Goal: Information Seeking & Learning: Check status

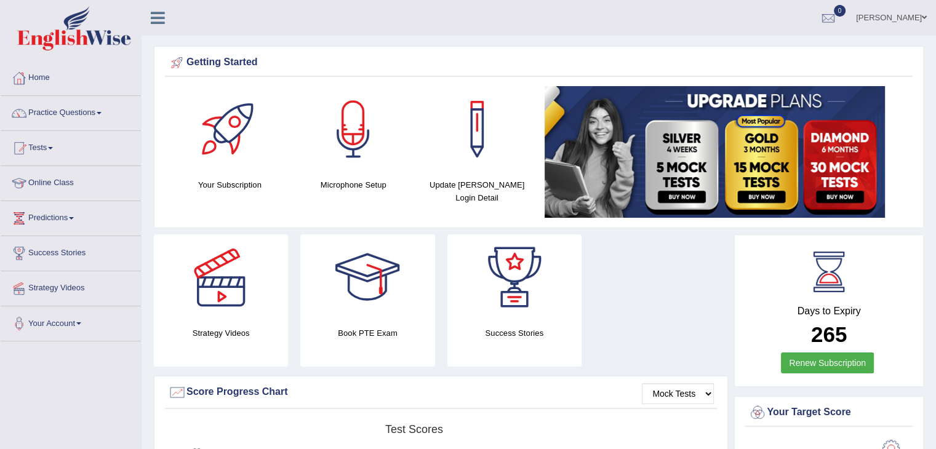
click at [53, 147] on span at bounding box center [50, 148] width 5 height 2
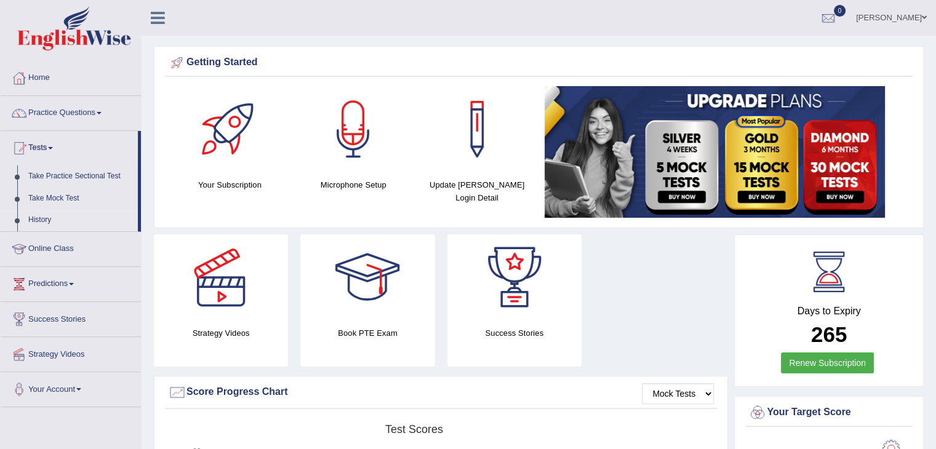
click at [53, 220] on link "History" at bounding box center [80, 220] width 115 height 22
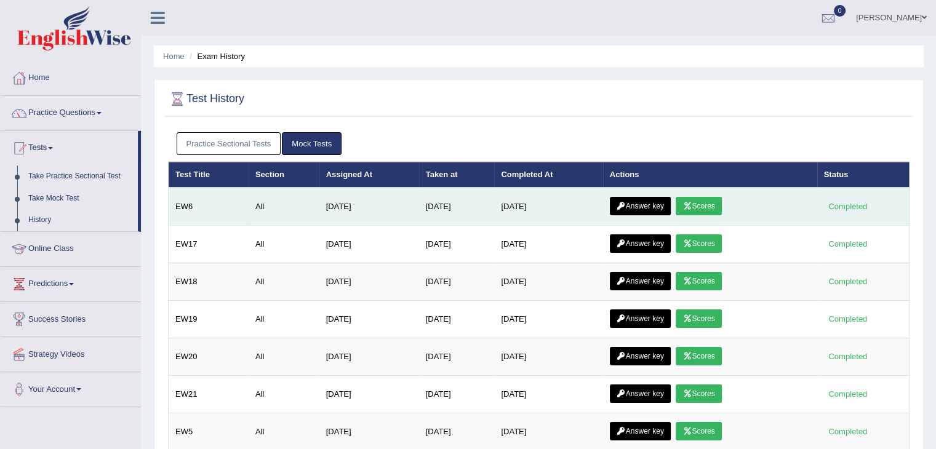
click at [697, 200] on link "Scores" at bounding box center [699, 206] width 46 height 18
click at [650, 202] on link "Answer key" at bounding box center [640, 206] width 61 height 18
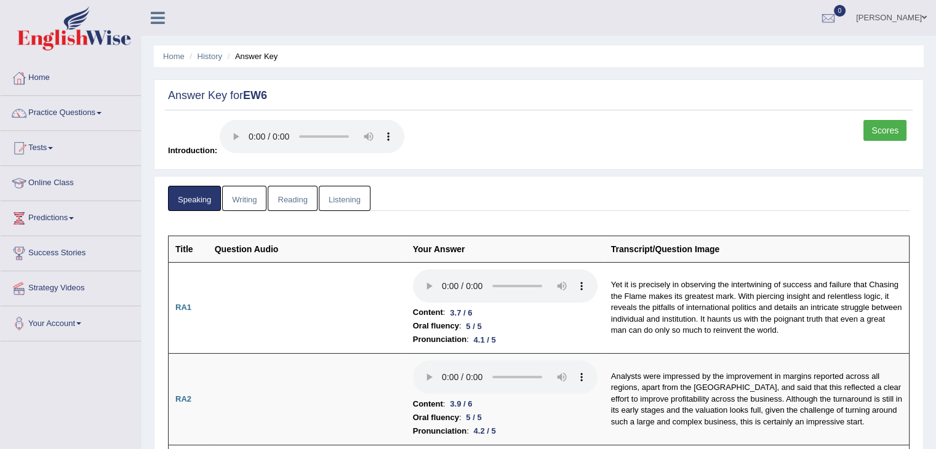
click at [249, 195] on link "Writing" at bounding box center [244, 198] width 44 height 25
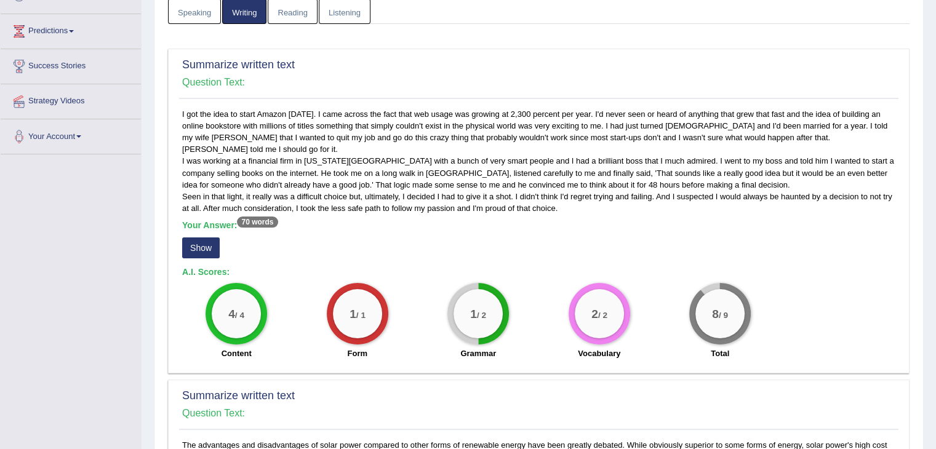
scroll to position [182, 0]
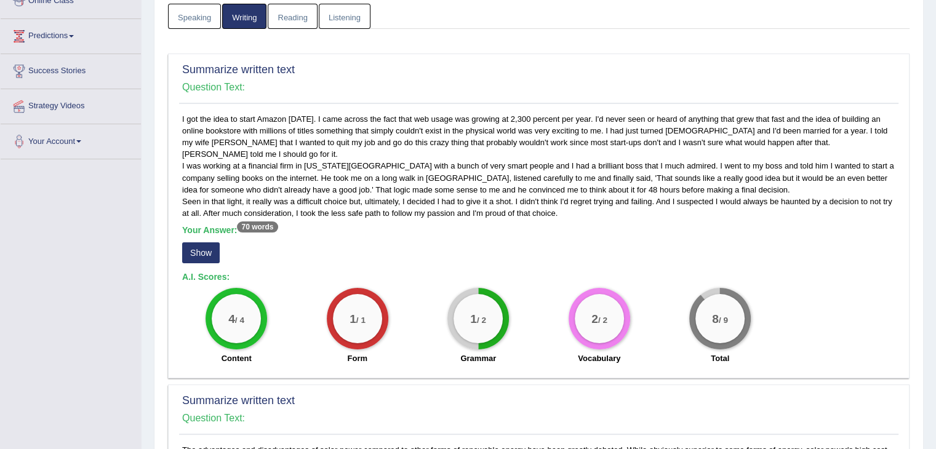
click at [205, 242] on button "Show" at bounding box center [201, 252] width 38 height 21
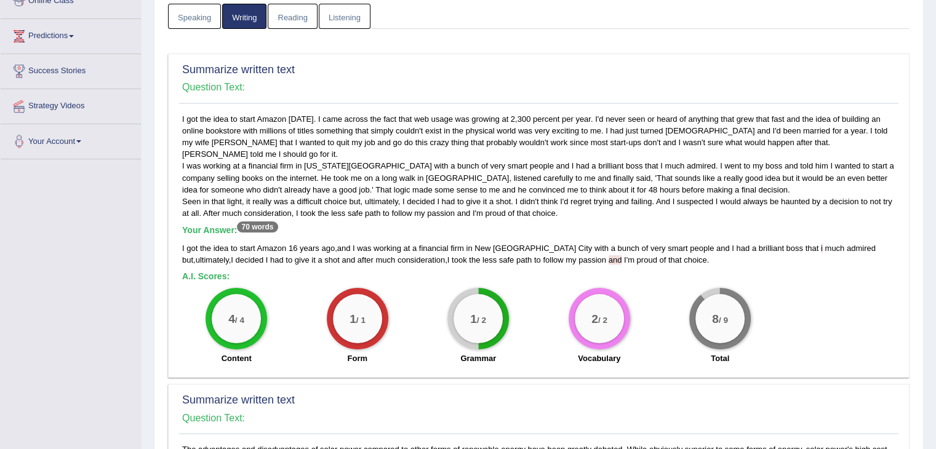
click at [490, 343] on div "1 / 2" at bounding box center [478, 319] width 62 height 62
click at [479, 327] on div "1 / 2" at bounding box center [478, 318] width 49 height 49
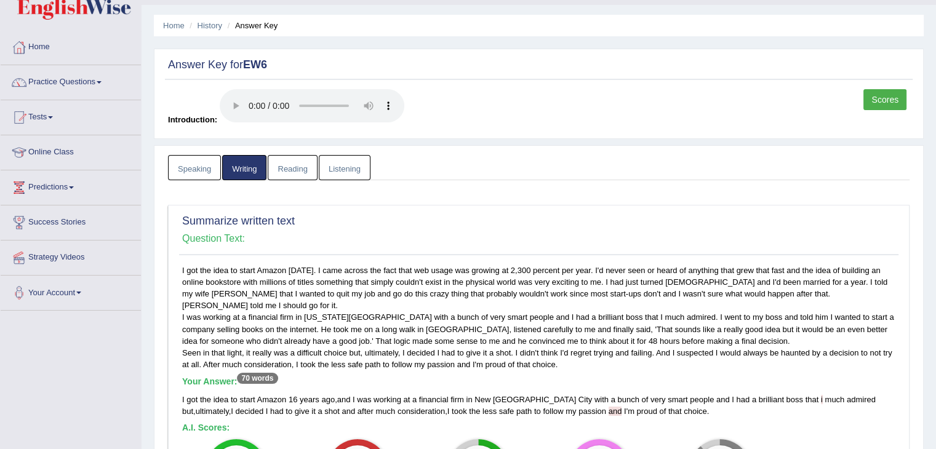
scroll to position [30, 0]
click at [874, 97] on link "Scores" at bounding box center [884, 100] width 43 height 21
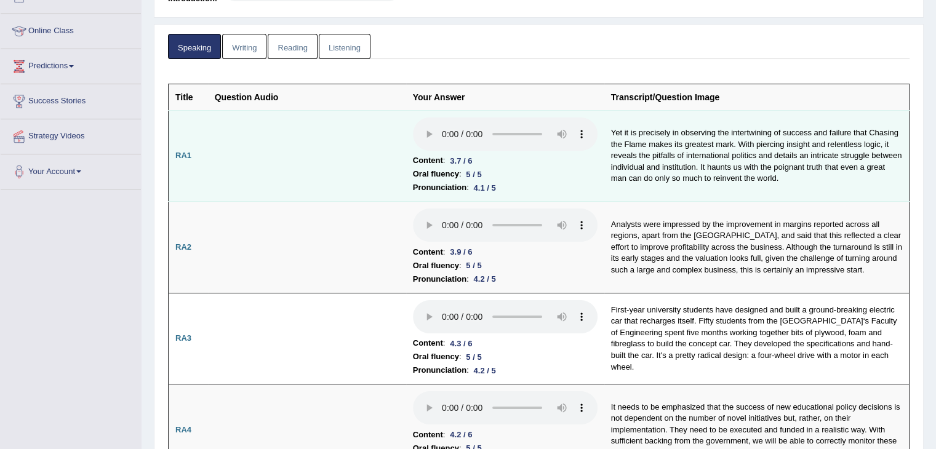
scroll to position [153, 0]
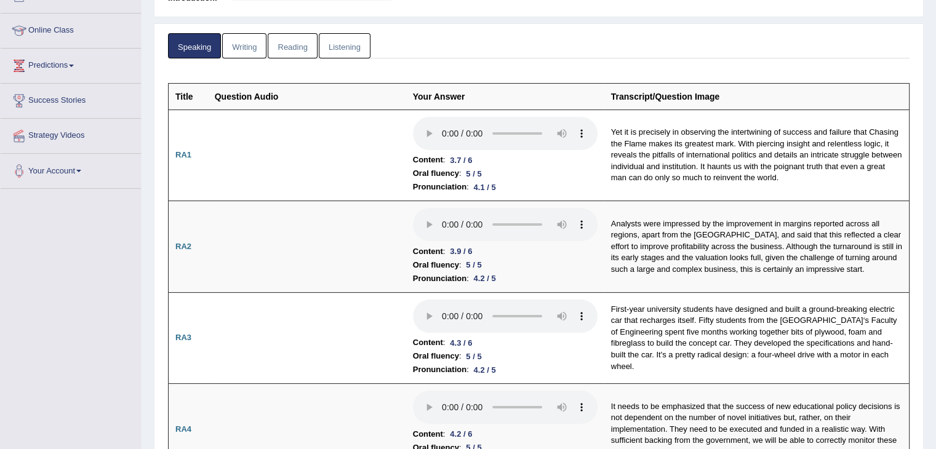
click at [258, 52] on link "Writing" at bounding box center [244, 45] width 44 height 25
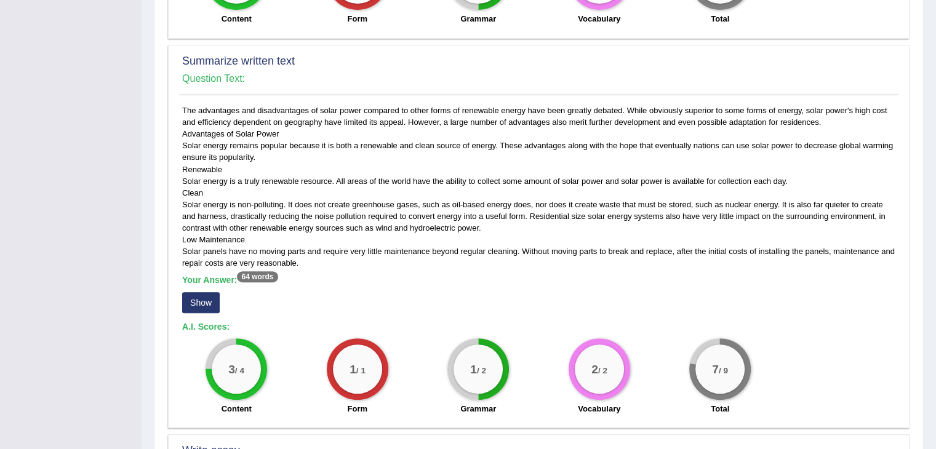
scroll to position [527, 0]
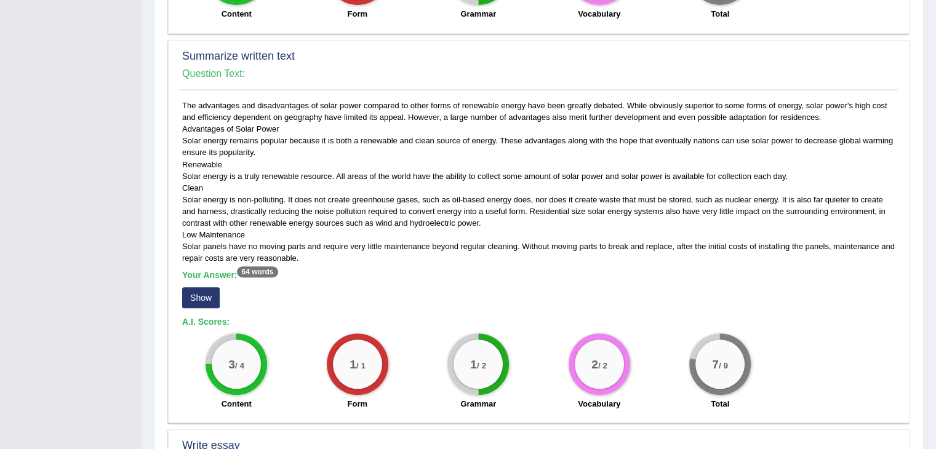
click at [258, 52] on h2 "Summarize written text" at bounding box center [538, 56] width 713 height 12
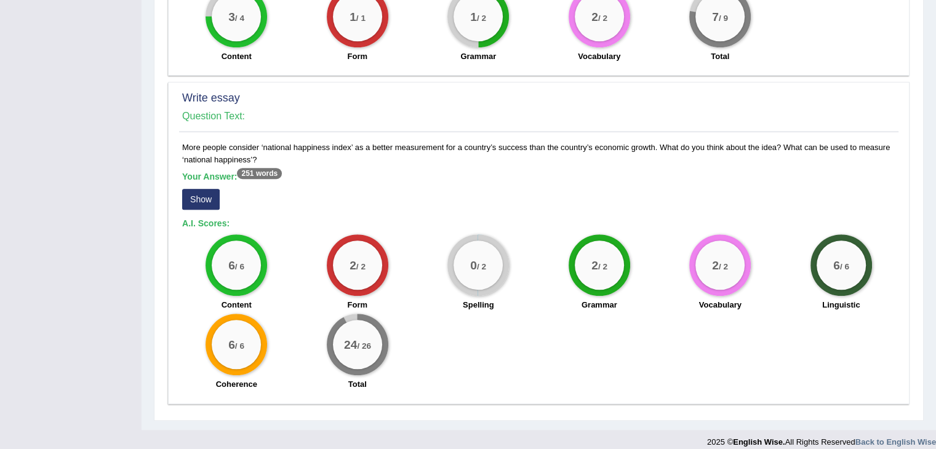
scroll to position [884, 0]
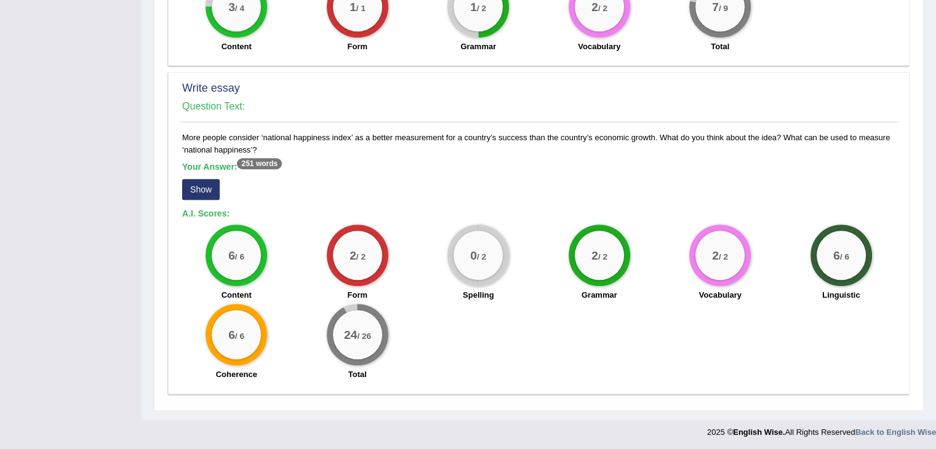
click at [196, 188] on button "Show" at bounding box center [201, 189] width 38 height 21
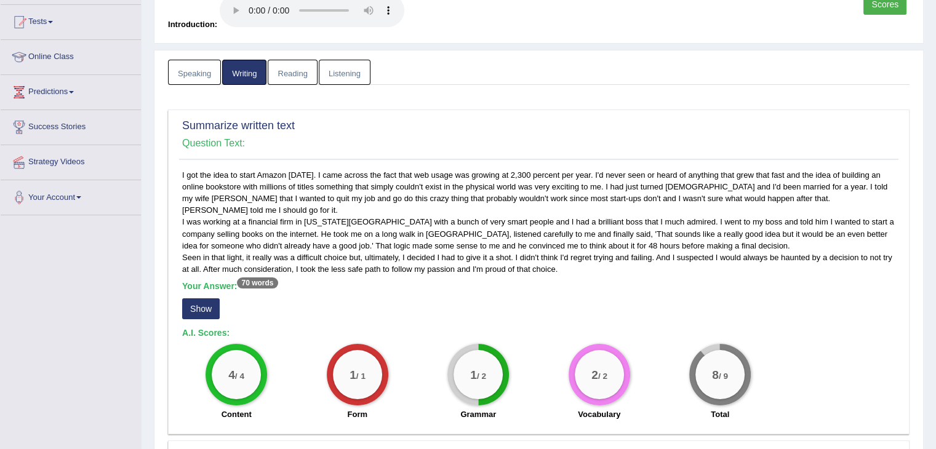
scroll to position [0, 0]
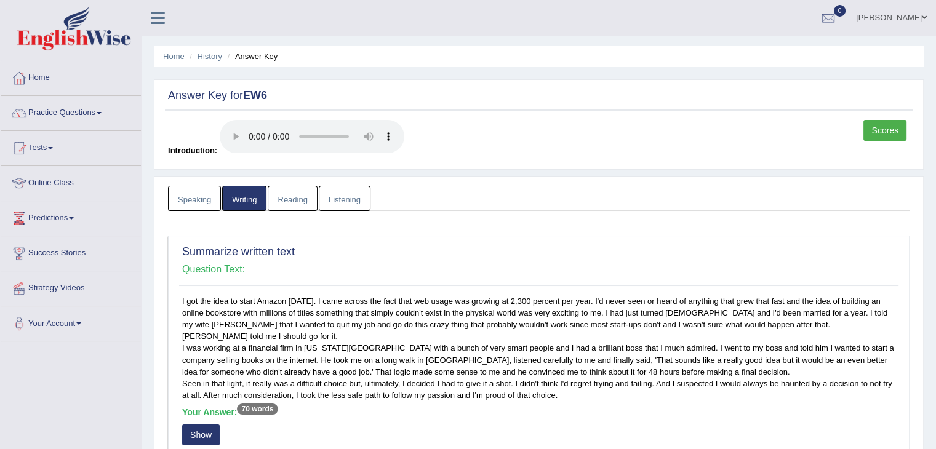
click at [286, 205] on link "Reading" at bounding box center [292, 198] width 49 height 25
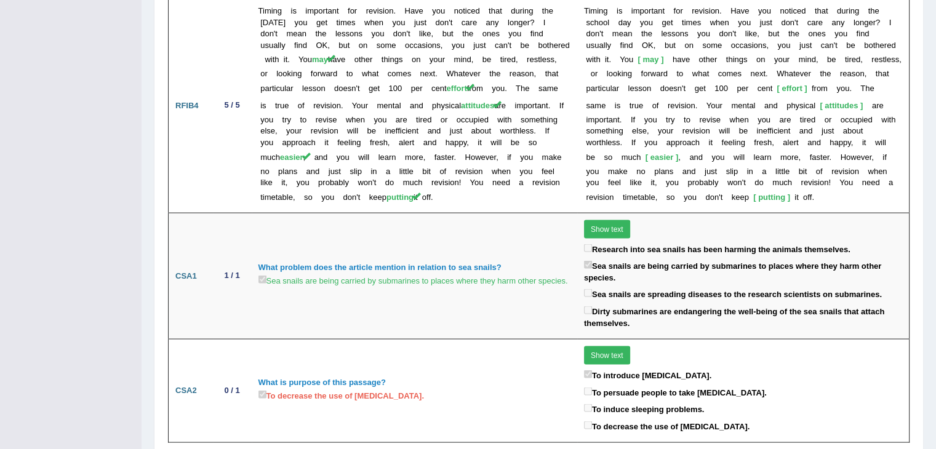
scroll to position [2375, 0]
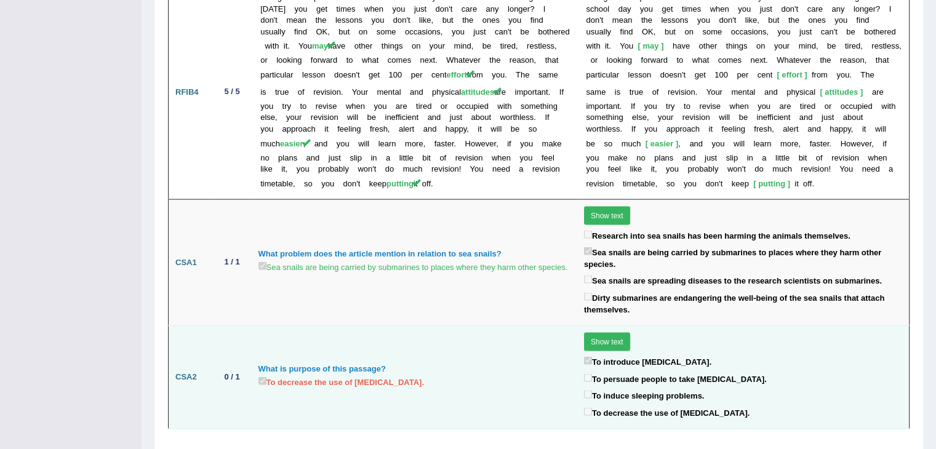
click at [661, 326] on td "Show text Most people think of melatonin as a natural nod-off aid. Experts stro…" at bounding box center [743, 377] width 332 height 103
click at [574, 326] on td "What is purpose of this passage? To decrease the use of melatonin." at bounding box center [415, 377] width 326 height 103
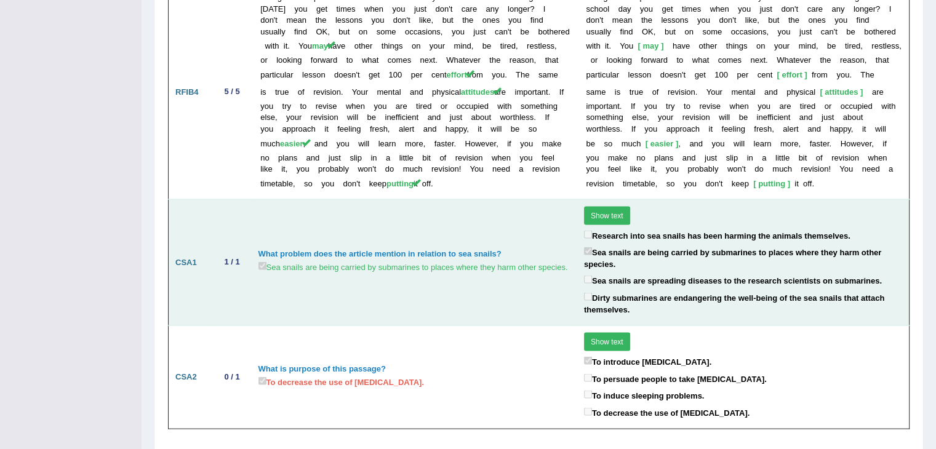
click at [566, 263] on td "What problem does the article mention in relation to sea snails? Sea snails are…" at bounding box center [415, 262] width 326 height 126
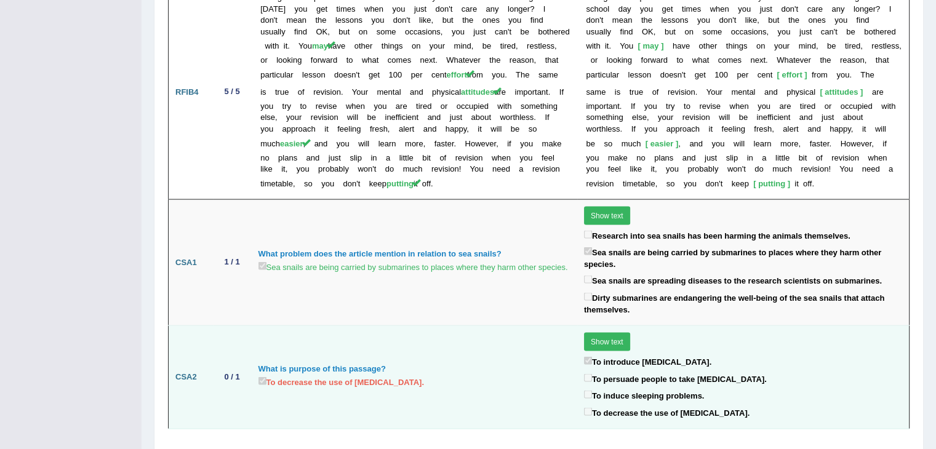
click at [616, 333] on button "Show text" at bounding box center [607, 342] width 46 height 18
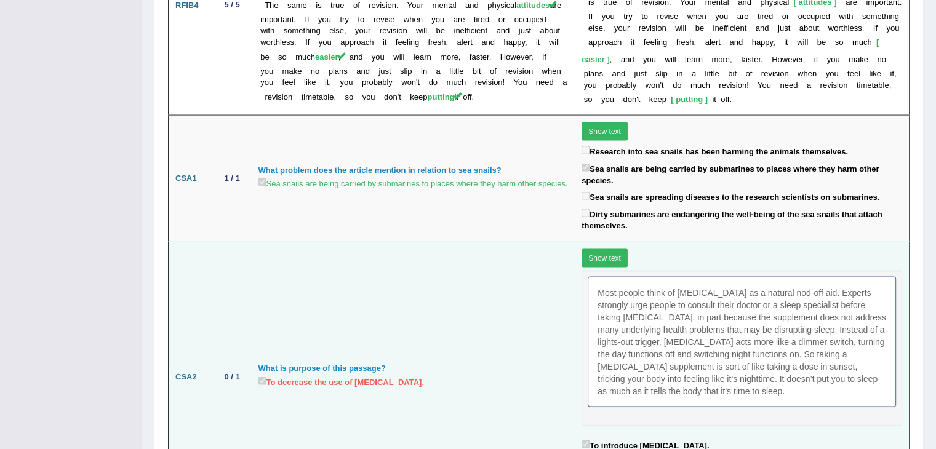
scroll to position [2544, 0]
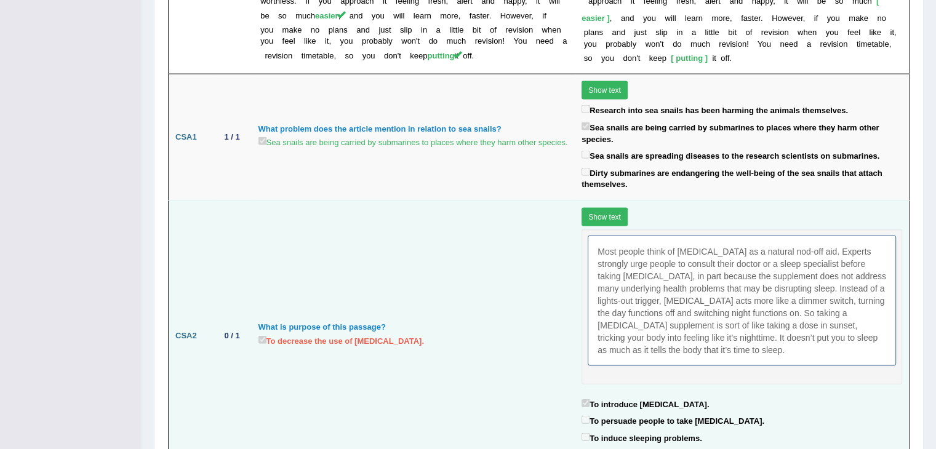
click at [551, 295] on td "What is purpose of this passage? To decrease the use of melatonin." at bounding box center [414, 336] width 324 height 271
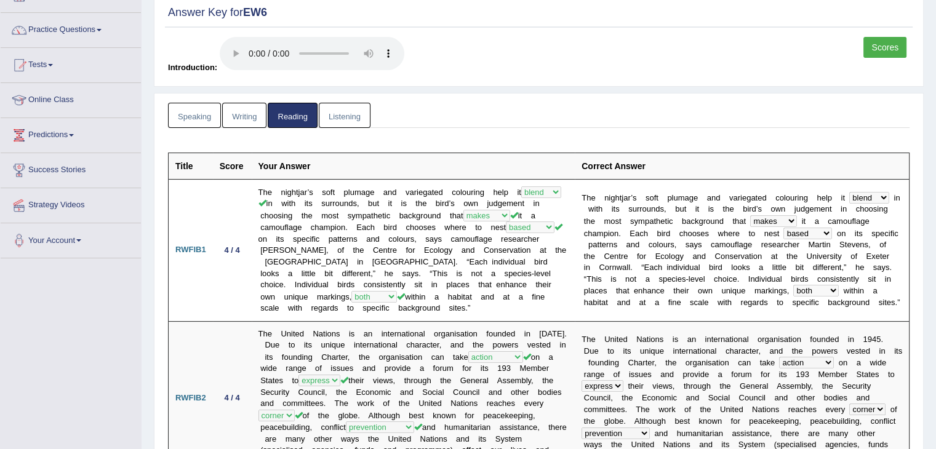
scroll to position [0, 0]
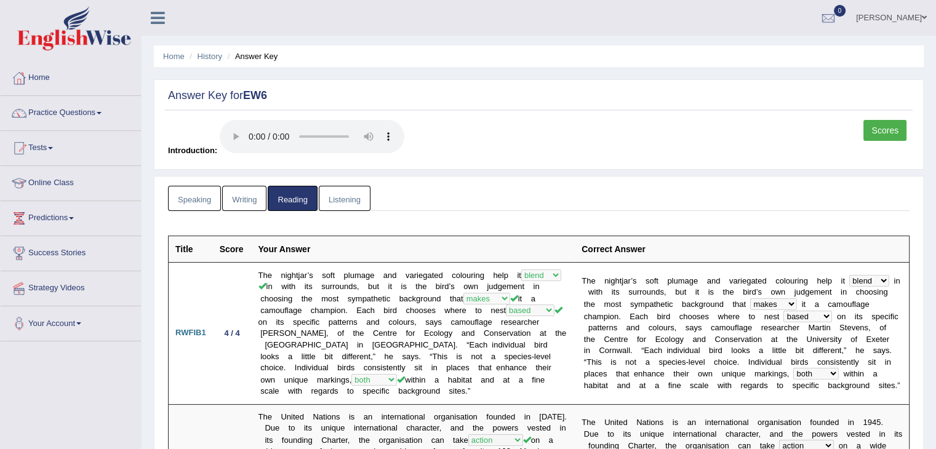
click at [356, 200] on link "Listening" at bounding box center [345, 198] width 52 height 25
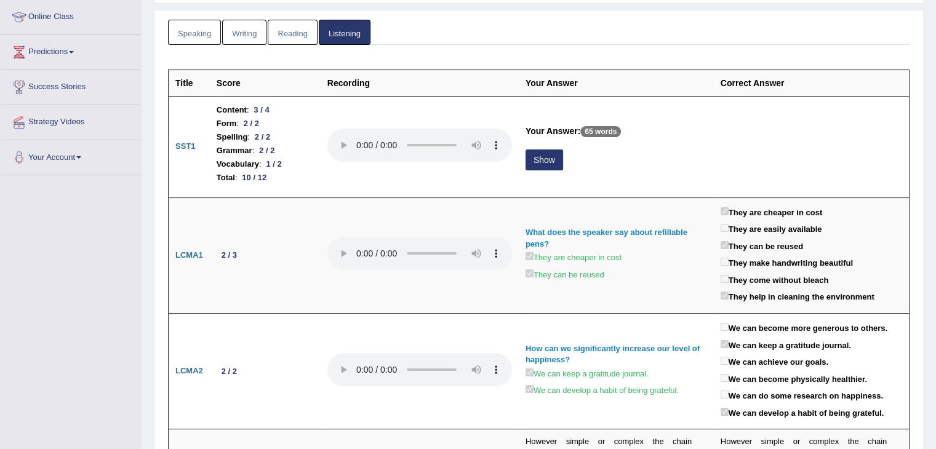
scroll to position [165, 0]
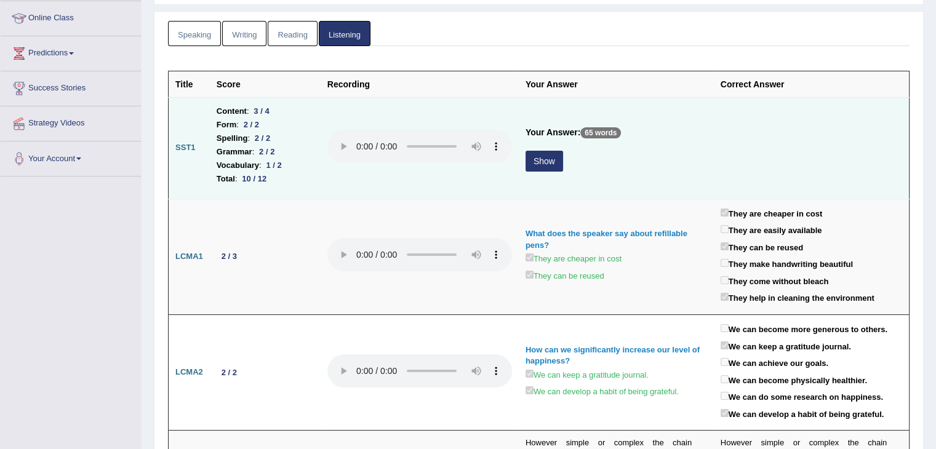
click at [532, 164] on button "Show" at bounding box center [545, 161] width 38 height 21
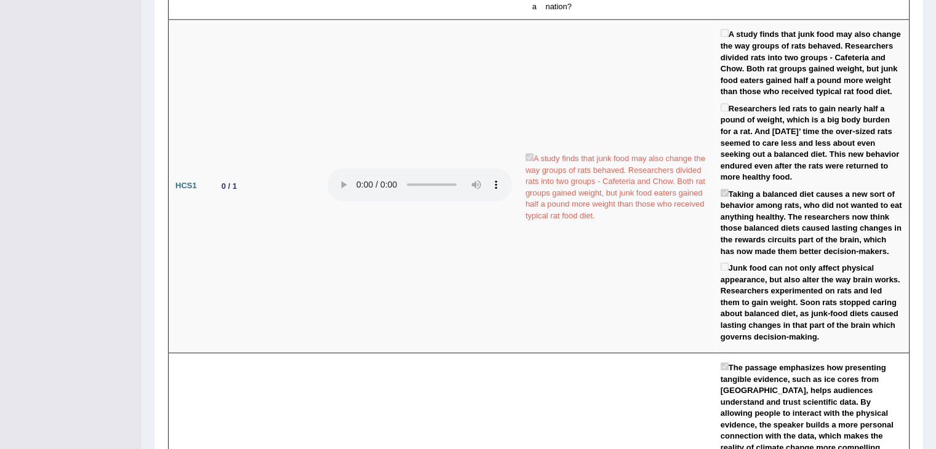
scroll to position [1318, 0]
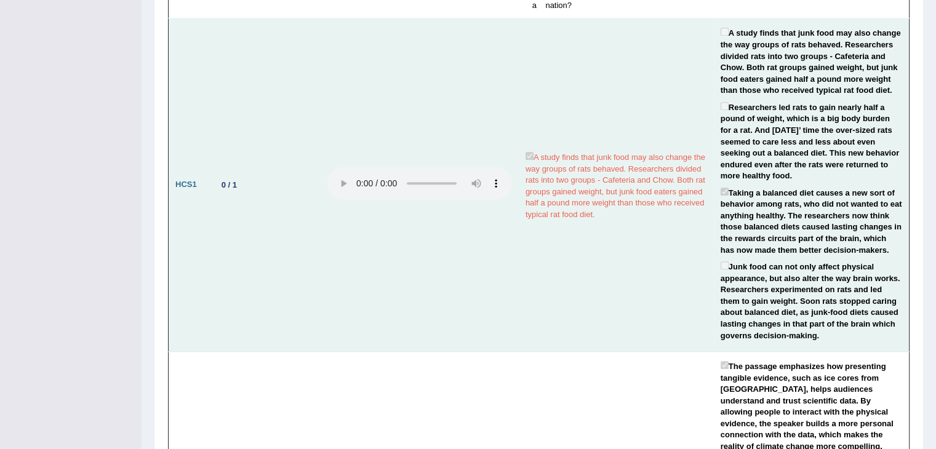
click at [773, 185] on label "Taking a balanced diet causes a new sort of behavior among rats, who did not wa…" at bounding box center [812, 220] width 182 height 71
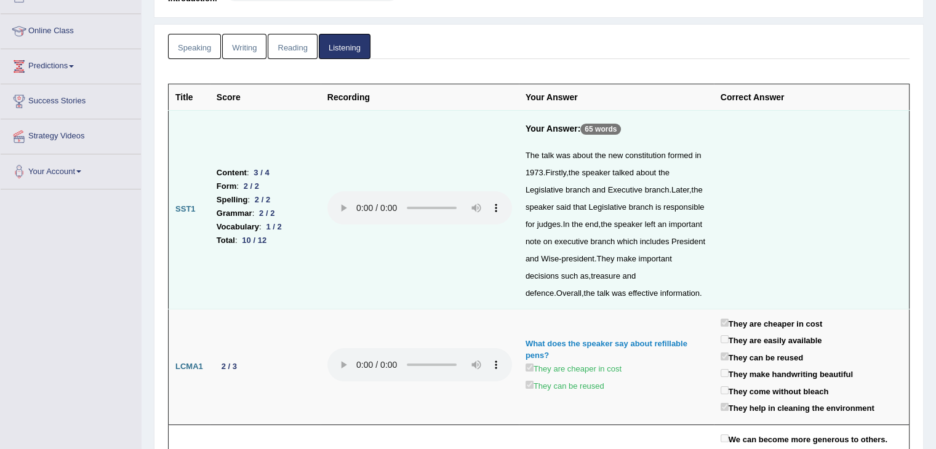
scroll to position [0, 0]
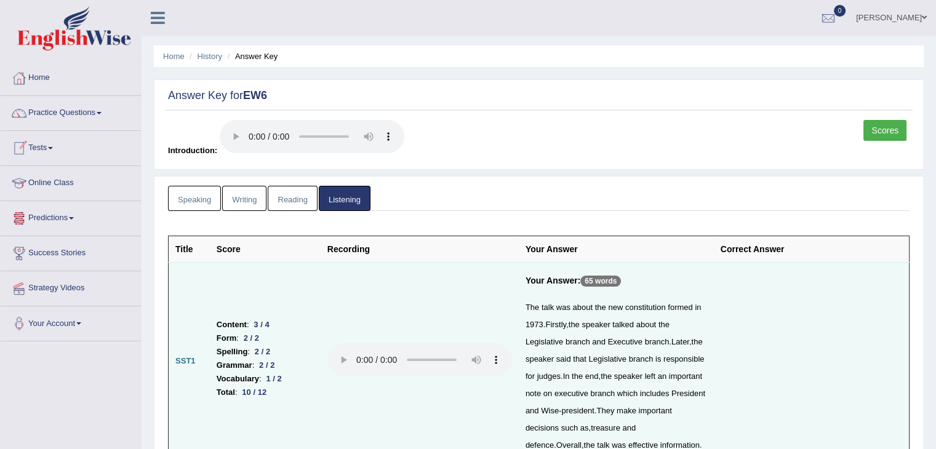
click at [54, 153] on link "Tests" at bounding box center [71, 146] width 140 height 31
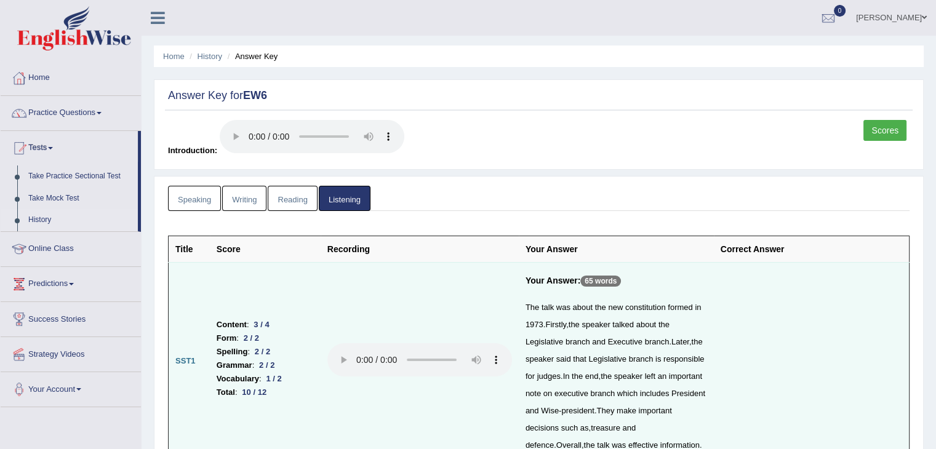
click at [55, 227] on link "History" at bounding box center [80, 220] width 115 height 22
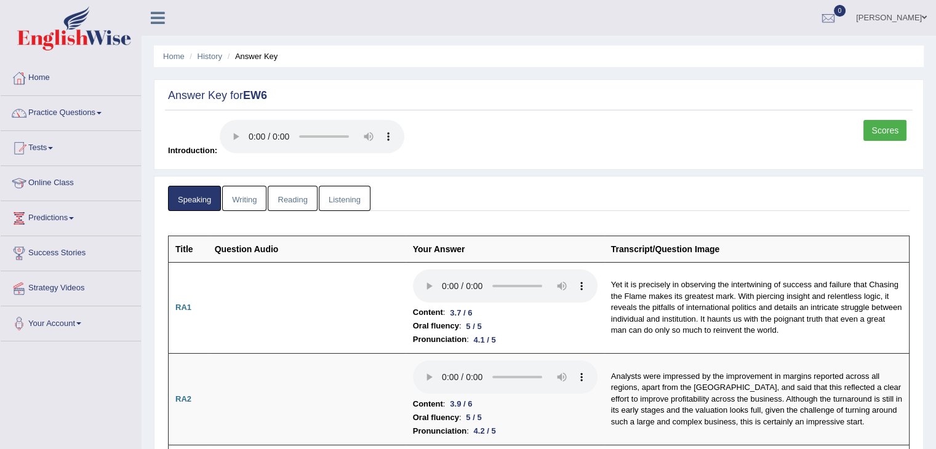
click at [890, 125] on link "Scores" at bounding box center [884, 130] width 43 height 21
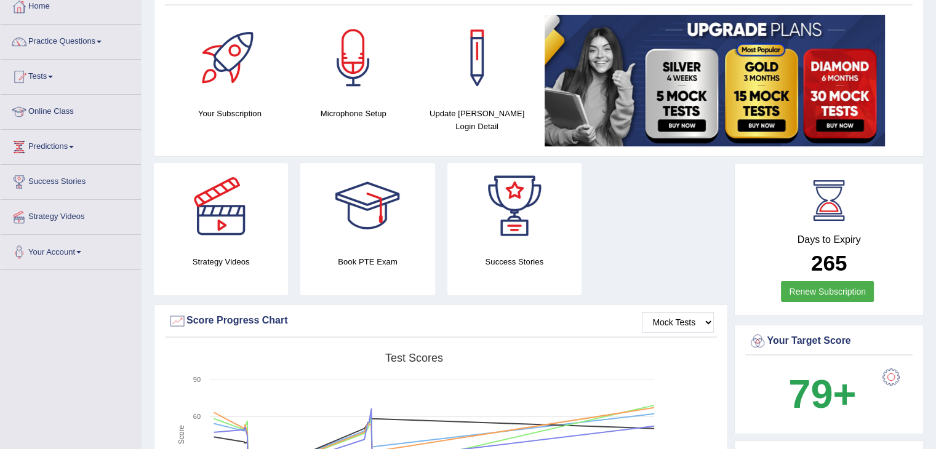
scroll to position [69, 0]
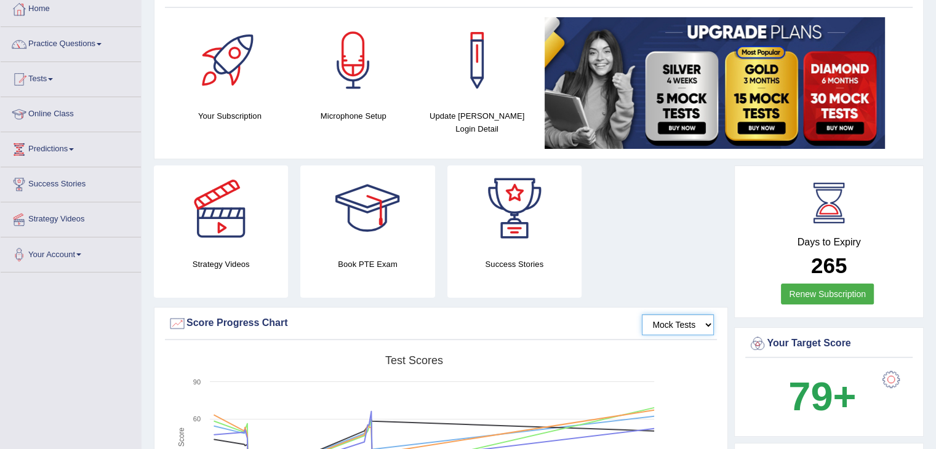
click at [684, 326] on select "Mock Tests" at bounding box center [678, 324] width 72 height 21
click at [642, 314] on select "Mock Tests" at bounding box center [678, 324] width 72 height 21
